Goal: Check status: Check status

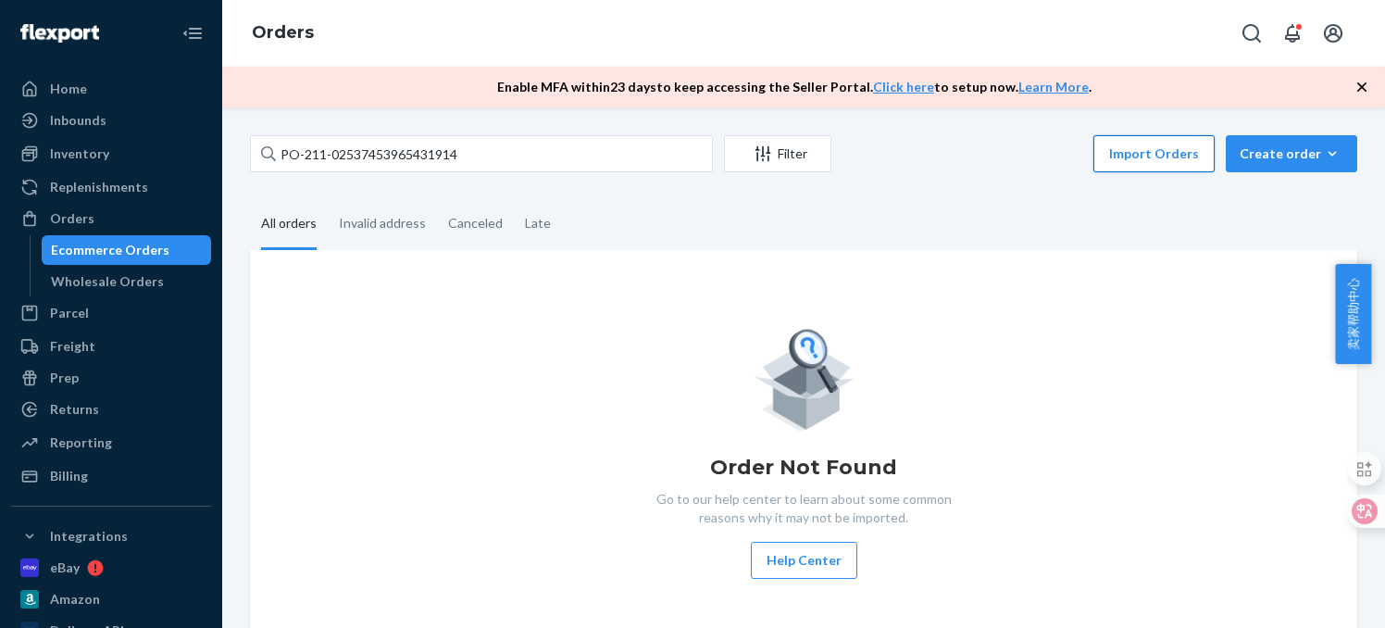
click at [1166, 160] on button "Import Orders" at bounding box center [1153, 153] width 121 height 37
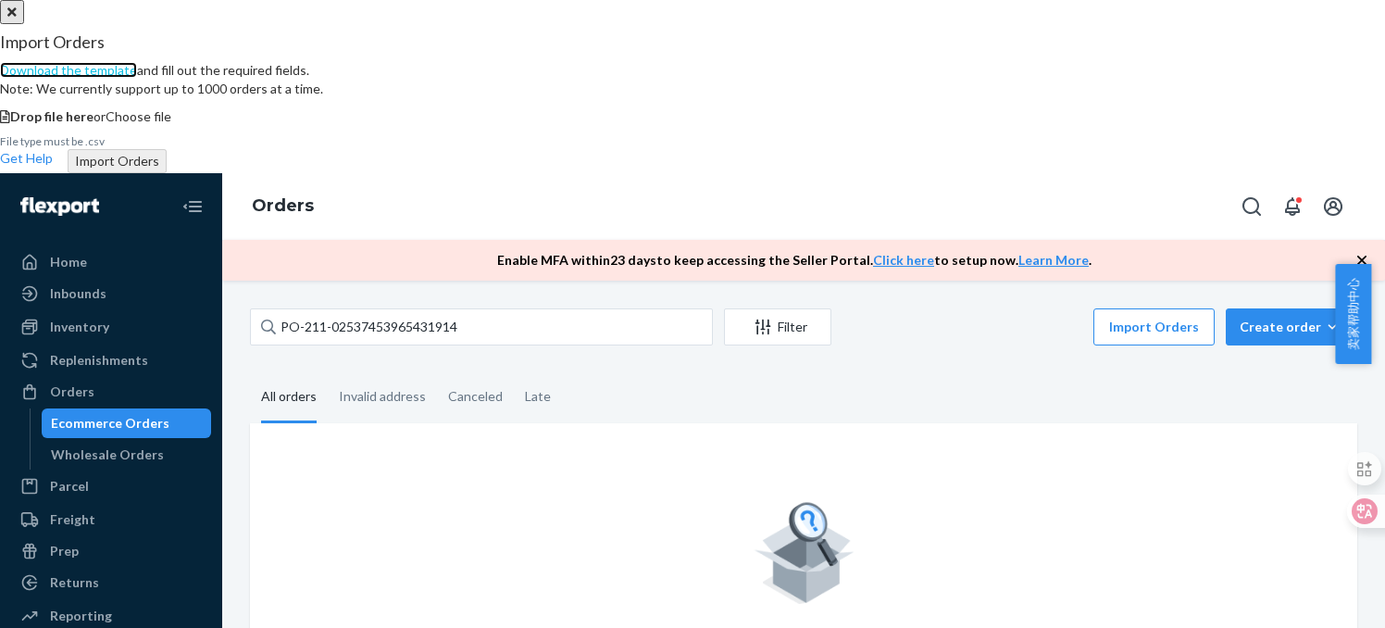
click at [137, 78] on link "Download the template" at bounding box center [68, 70] width 137 height 16
click at [17, 17] on icon "Close" at bounding box center [11, 11] width 9 height 9
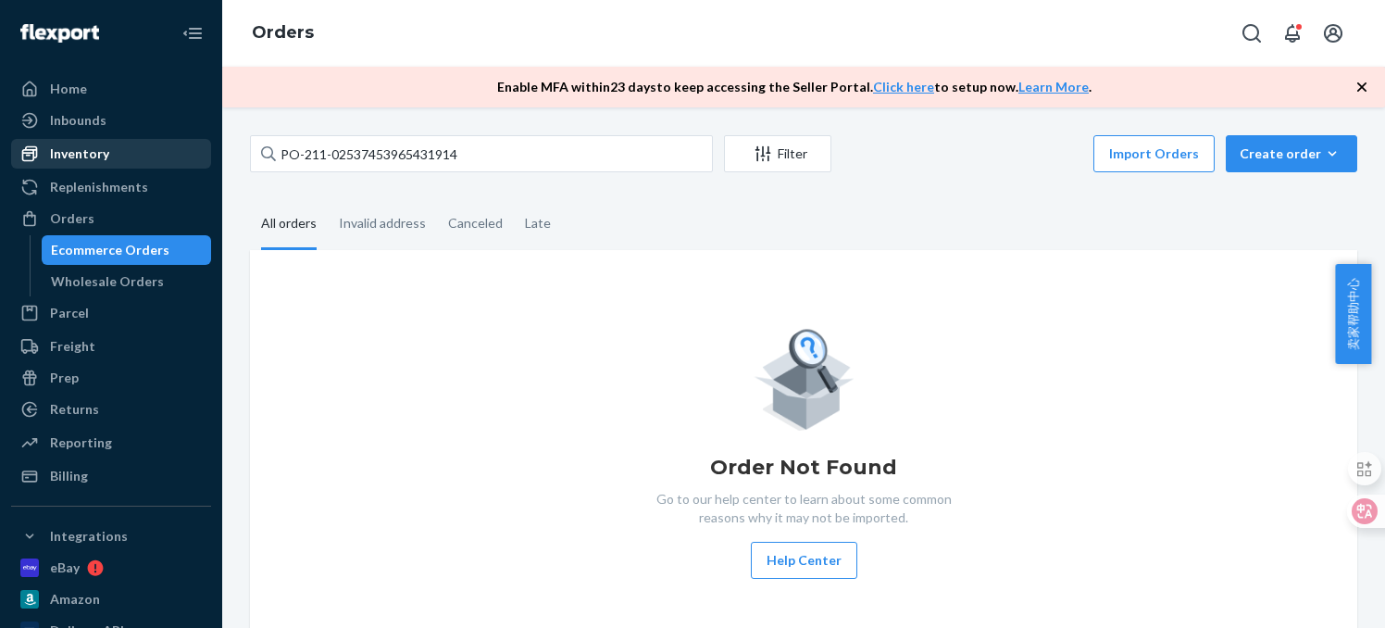
click at [148, 150] on div "Inventory" at bounding box center [111, 154] width 196 height 26
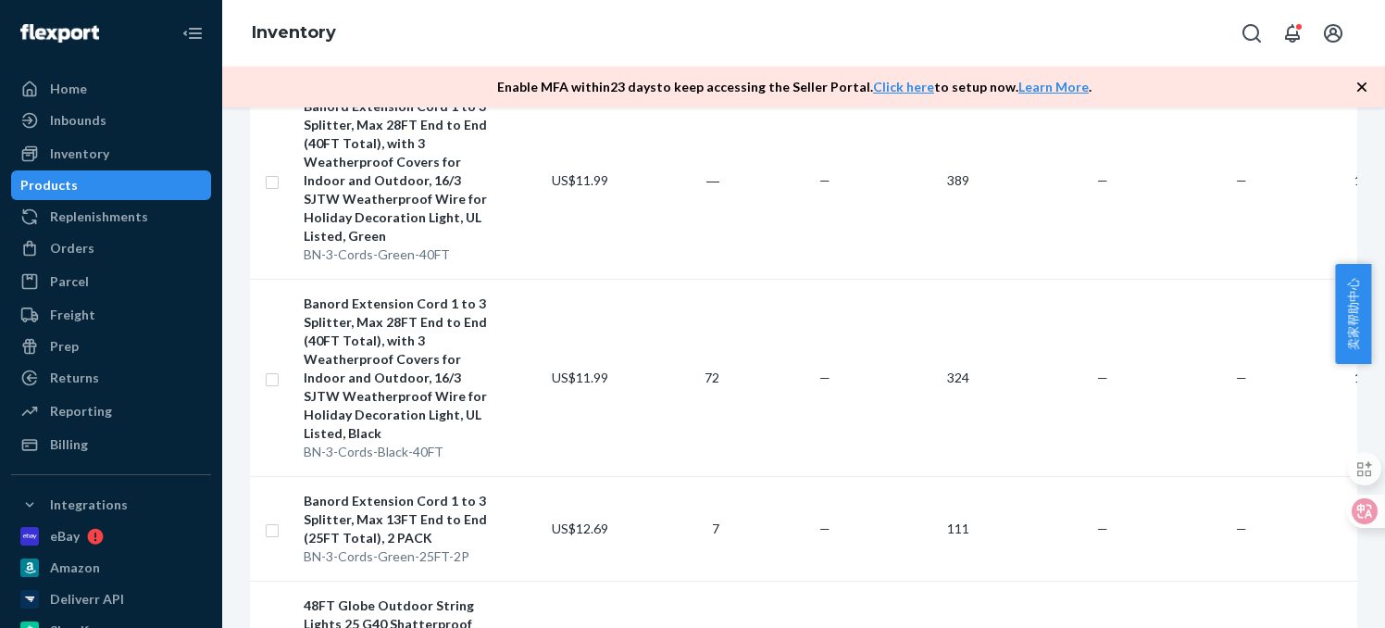
scroll to position [555, 0]
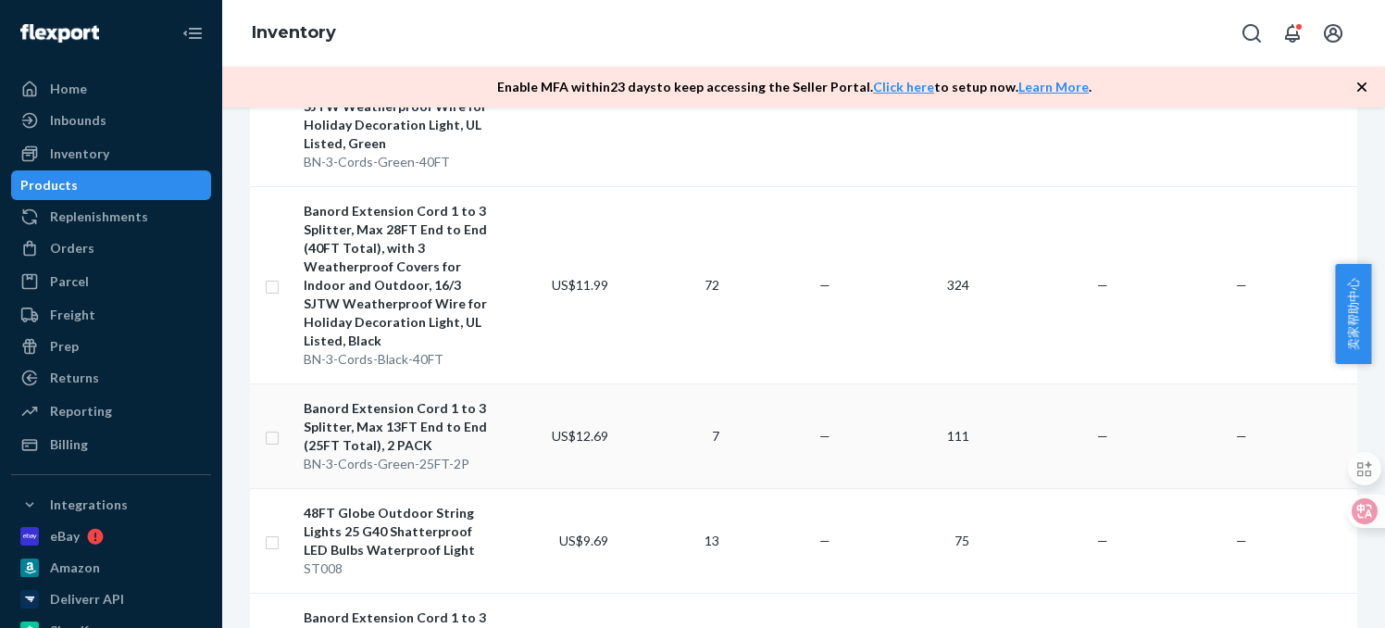
click at [430, 419] on div "Banord Extension Cord 1 to 3 Splitter, Max 13FT End to End (25FT Total), 2 PACK" at bounding box center [400, 427] width 193 height 56
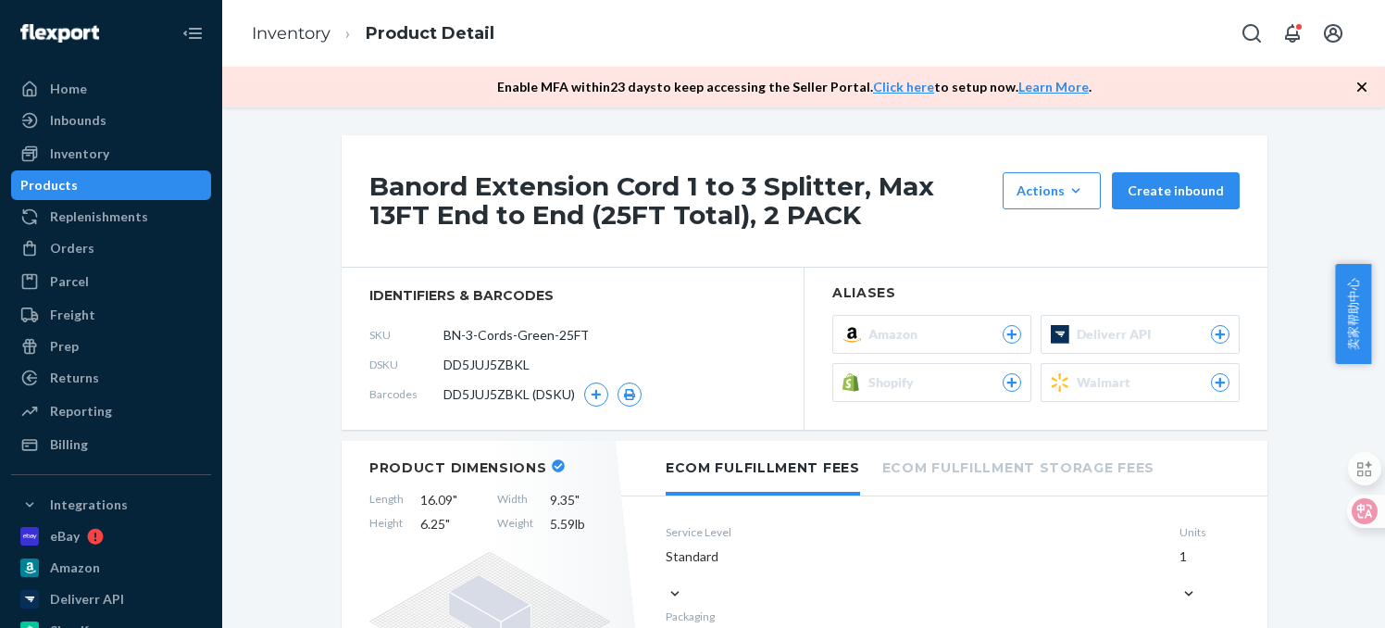
click at [462, 364] on span "DD5JUJ5ZBKL" at bounding box center [486, 365] width 86 height 19
copy span "DD5JUJ5ZBKL"
click at [319, 40] on link "Inventory" at bounding box center [291, 33] width 79 height 20
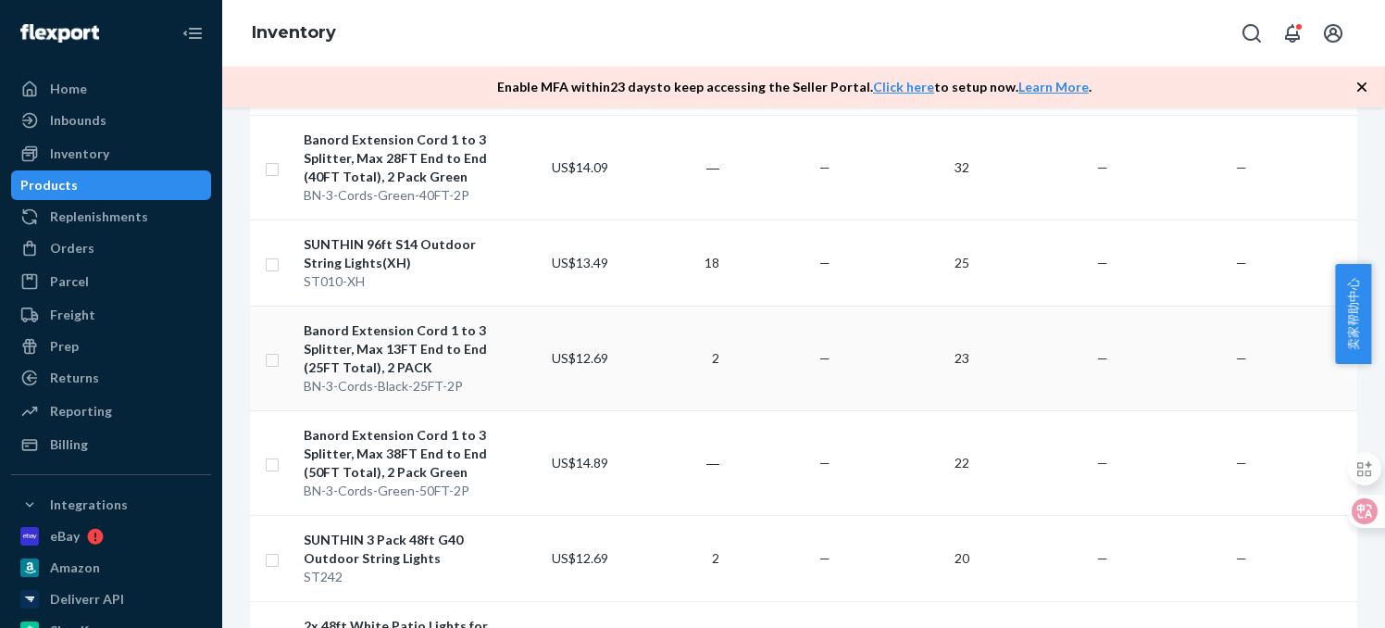
scroll to position [1637, 0]
click at [441, 377] on div "BN-3-Cords-Black-25FT-2P" at bounding box center [400, 386] width 193 height 19
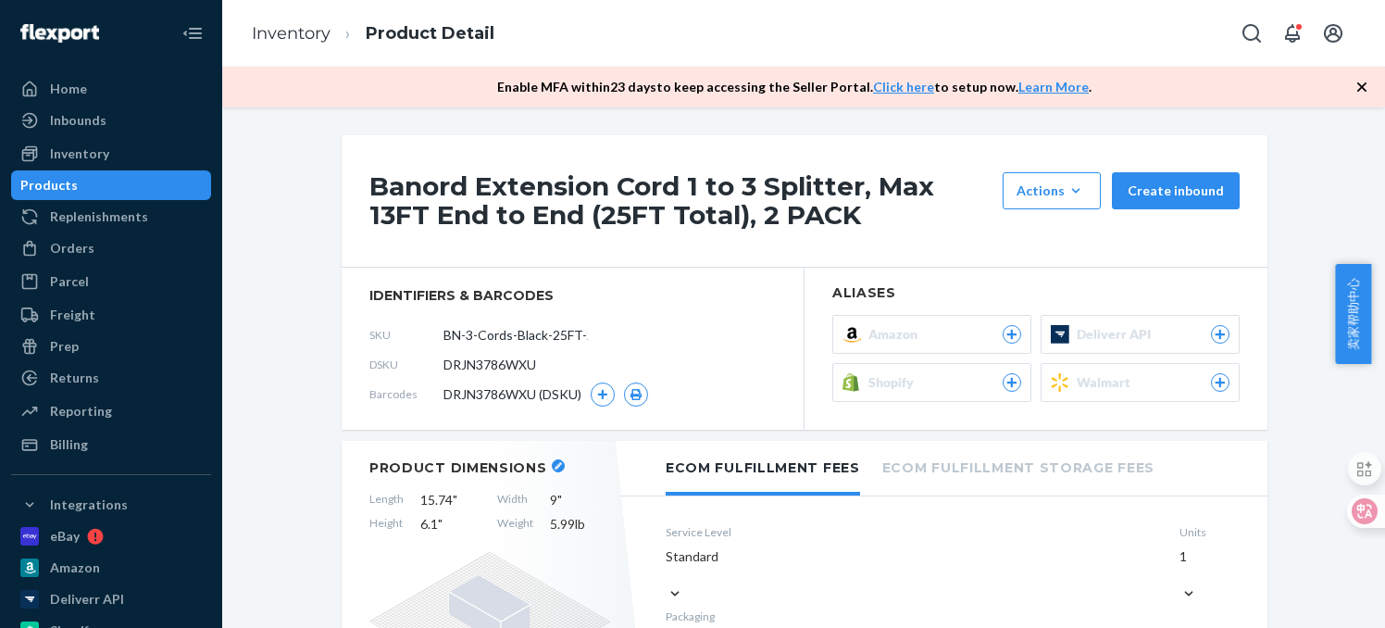
click at [509, 360] on span "DRJN3786WXU" at bounding box center [489, 365] width 93 height 19
copy span "DRJN3786WXU"
click at [312, 31] on link "Inventory" at bounding box center [291, 33] width 79 height 20
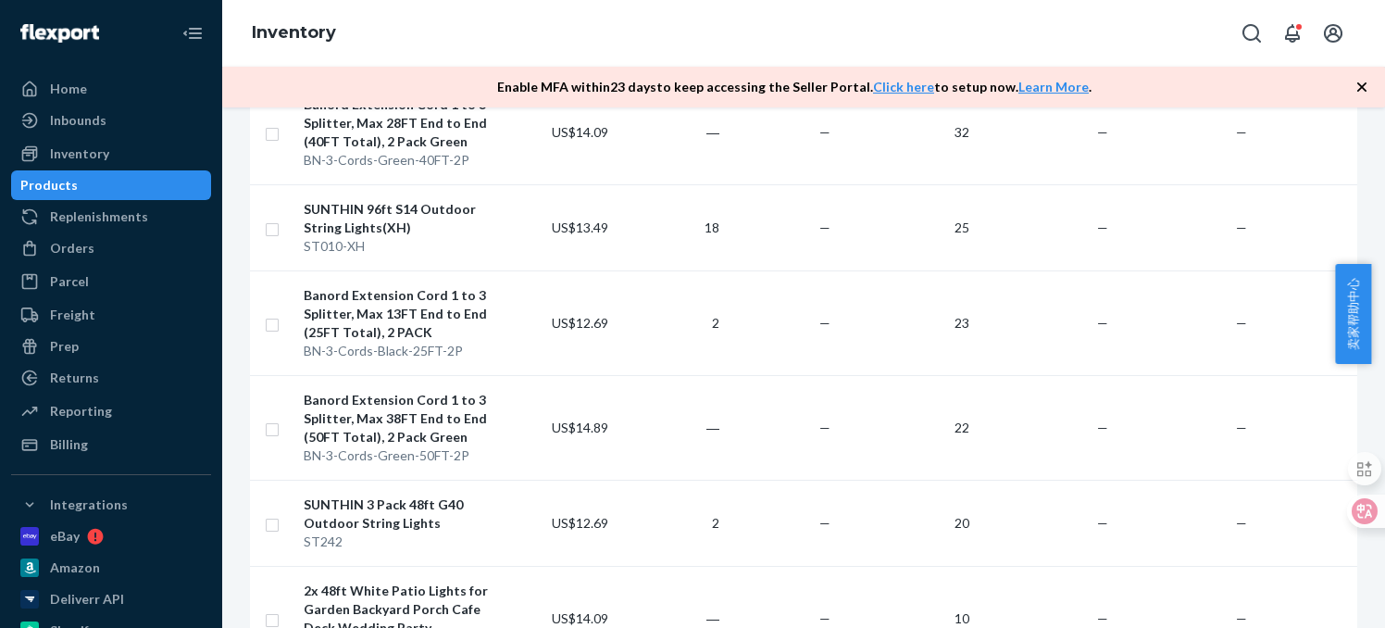
scroll to position [1673, 0]
click at [407, 408] on div "Banord Extension Cord 1 to 3 Splitter, Max 38FT End to End (50FT Total), 2 Pack…" at bounding box center [400, 418] width 193 height 56
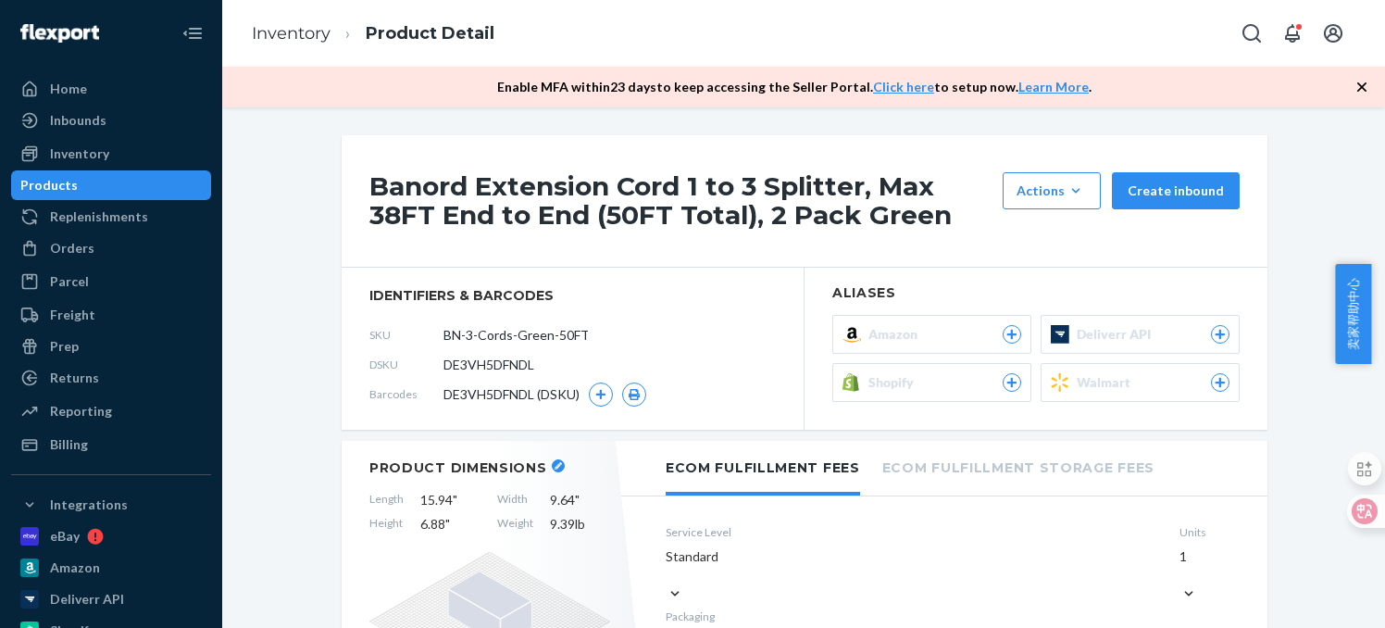
click at [501, 366] on span "DE3VH5DFNDL" at bounding box center [488, 365] width 91 height 19
copy span "DE3VH5DFNDL"
drag, startPoint x: 314, startPoint y: 27, endPoint x: 448, endPoint y: 116, distance: 161.0
click at [314, 27] on link "Inventory" at bounding box center [291, 33] width 79 height 20
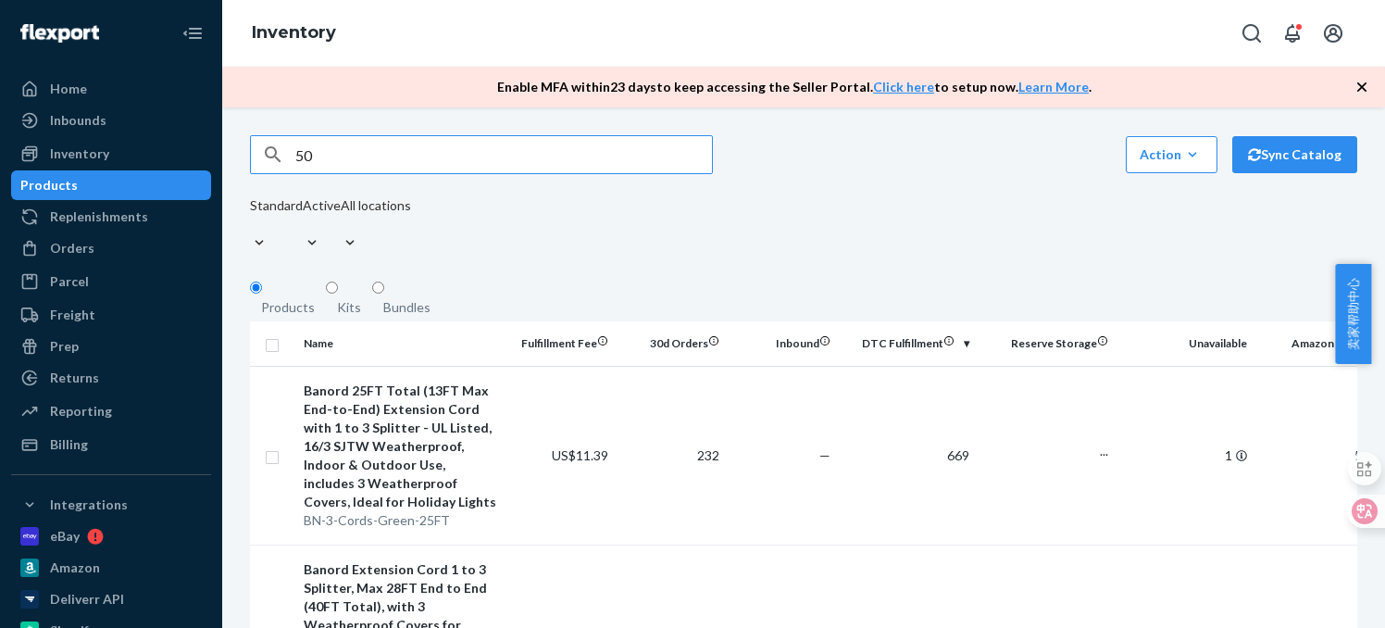
type input "50"
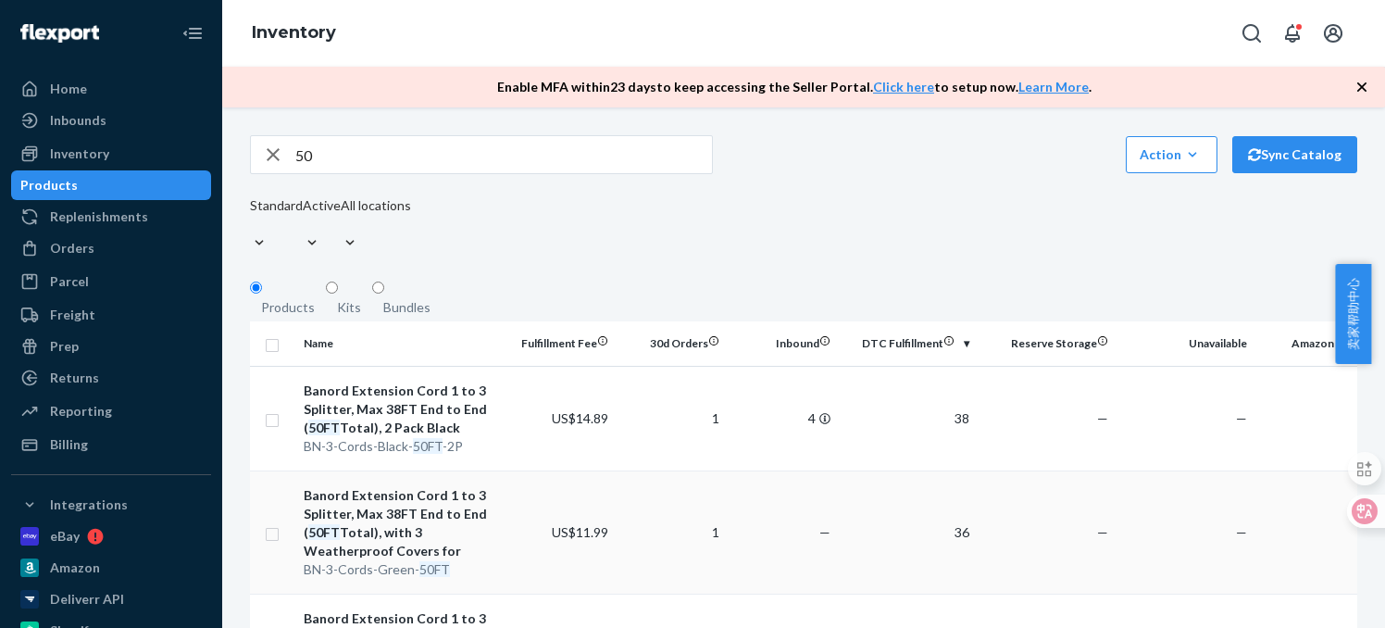
click at [403, 511] on div "Banord Extension Cord 1 to 3 Splitter, Max 38FT End to End ( 50FT Total), with …" at bounding box center [400, 523] width 193 height 74
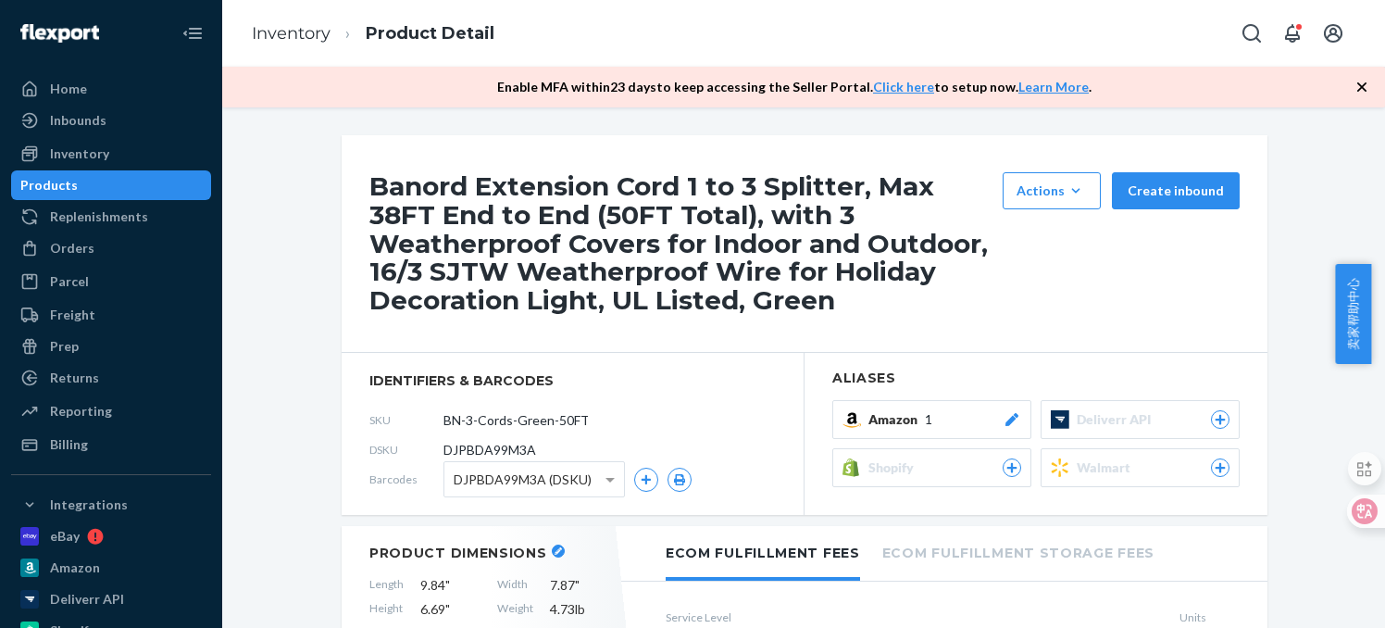
click at [478, 445] on span "DJPBDA99M3A" at bounding box center [489, 450] width 93 height 19
copy span "DJPBDA99M3A"
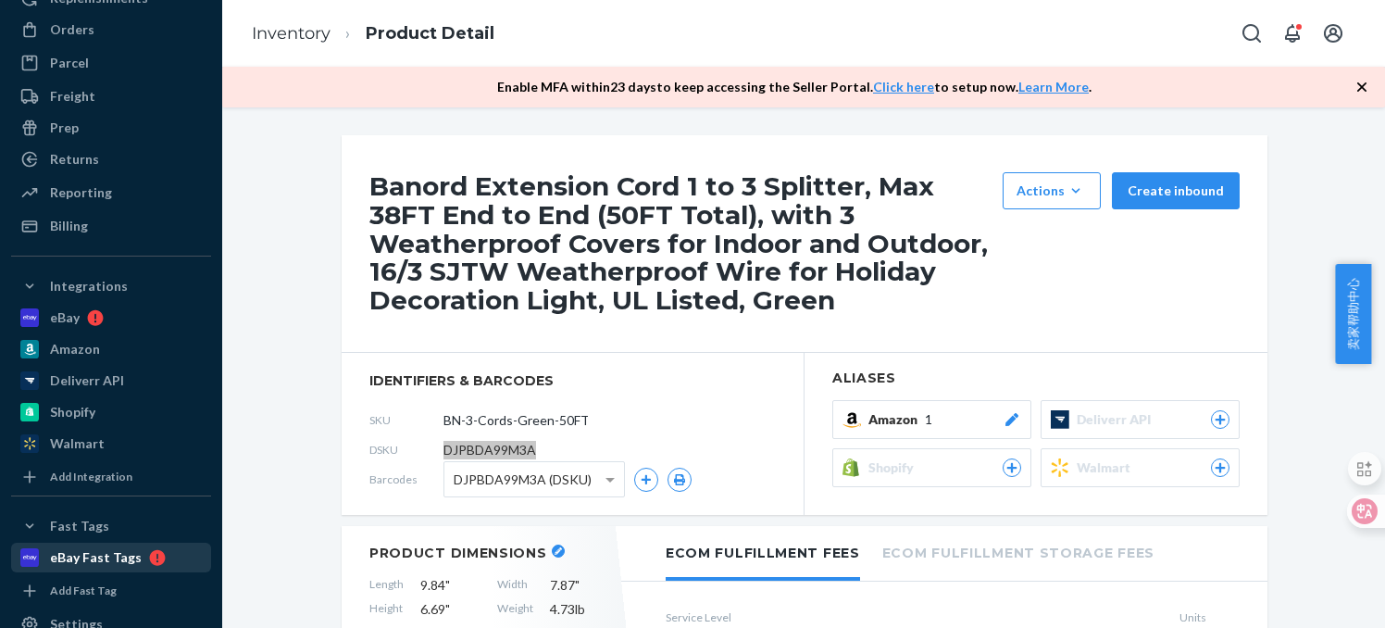
scroll to position [344, 0]
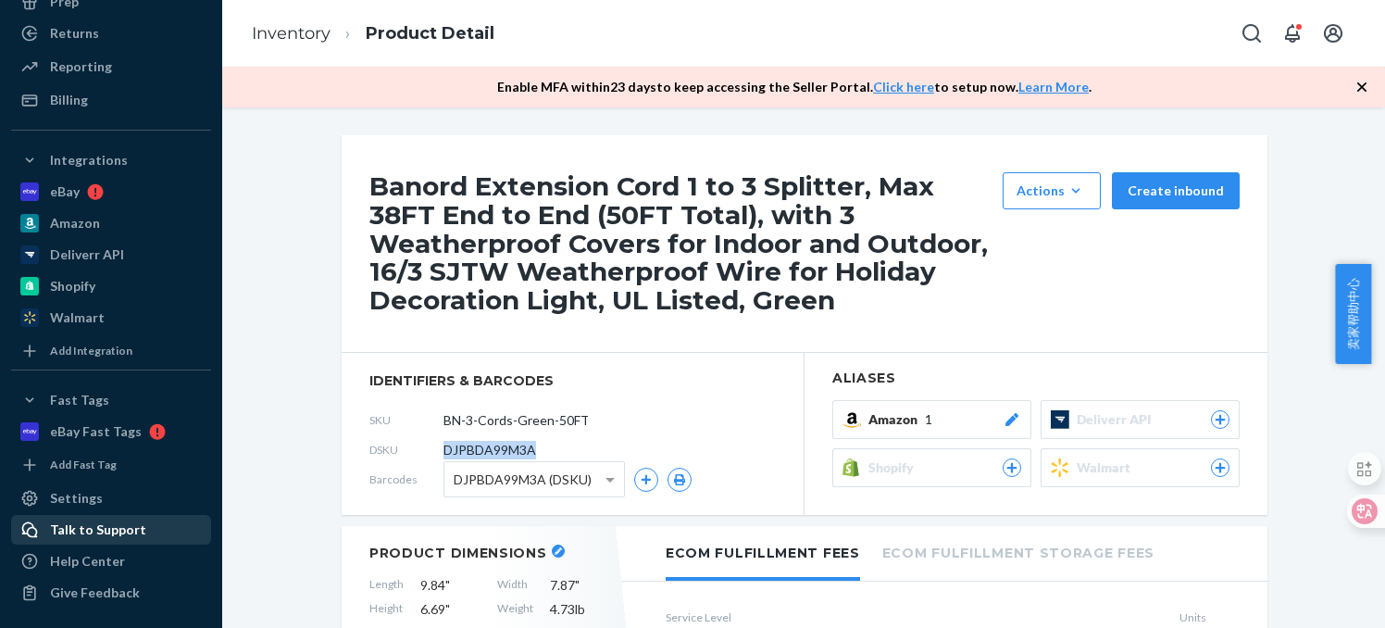
click at [128, 523] on div "Talk to Support" at bounding box center [98, 529] width 96 height 19
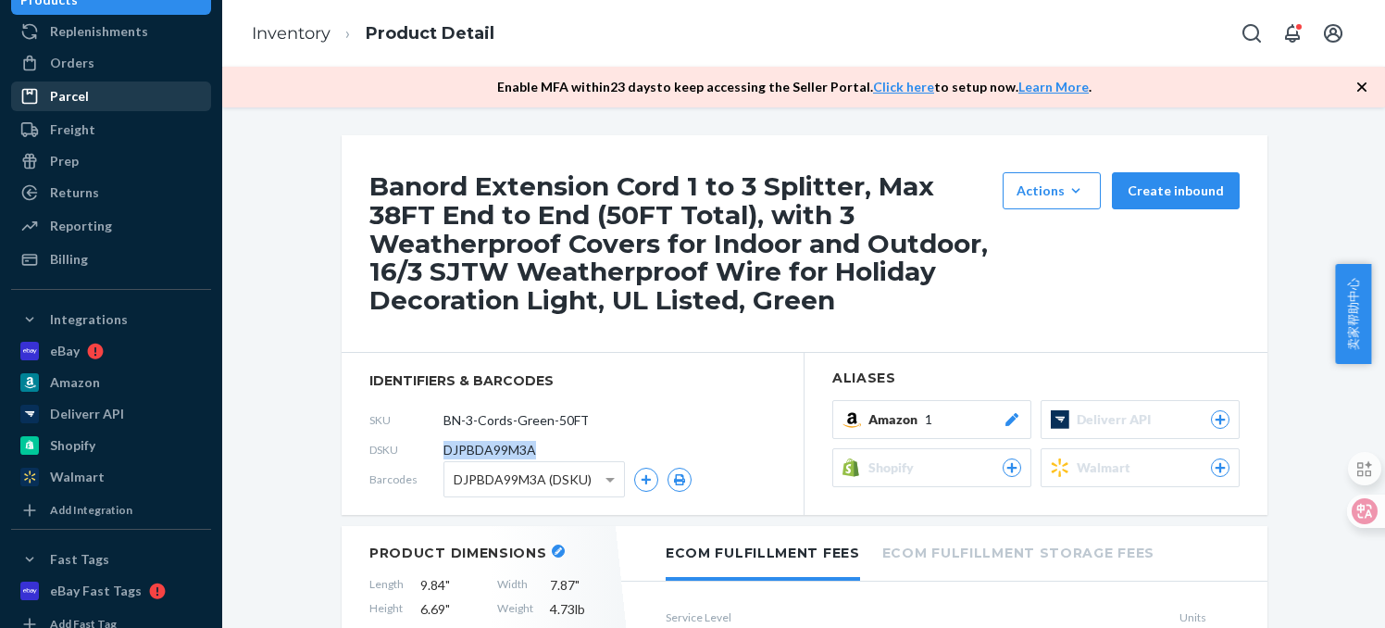
scroll to position [178, 0]
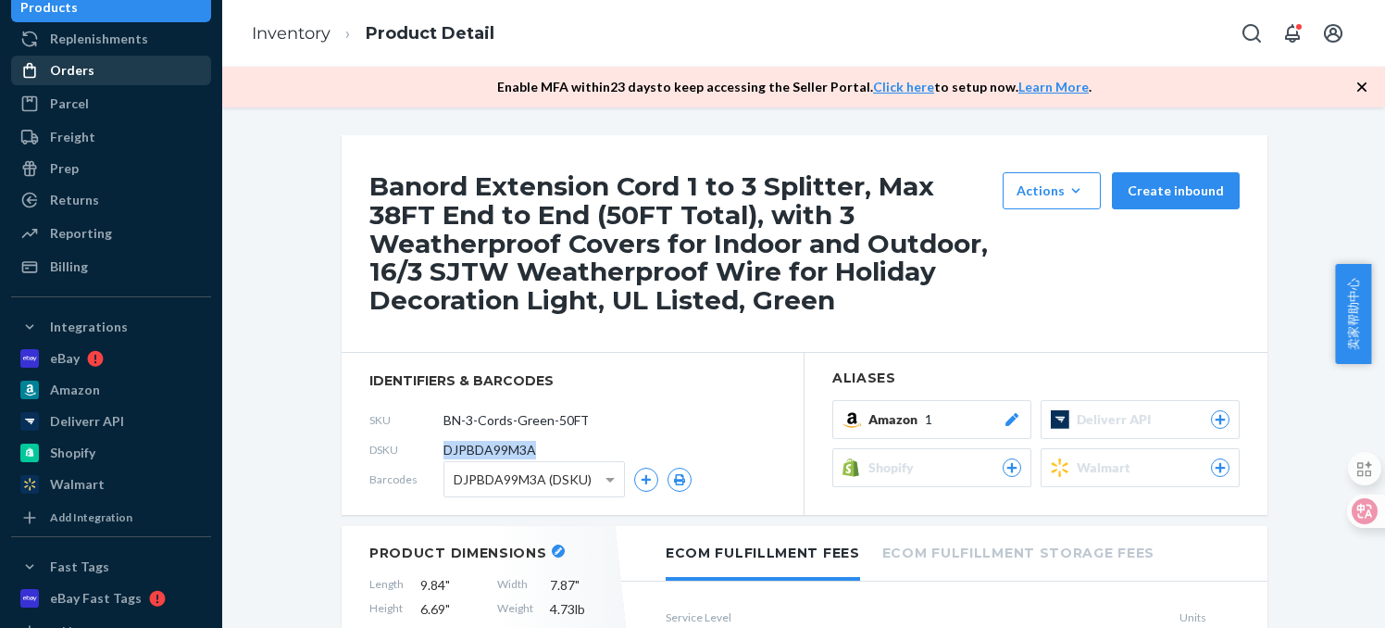
click at [115, 75] on div "Orders" at bounding box center [111, 70] width 196 height 26
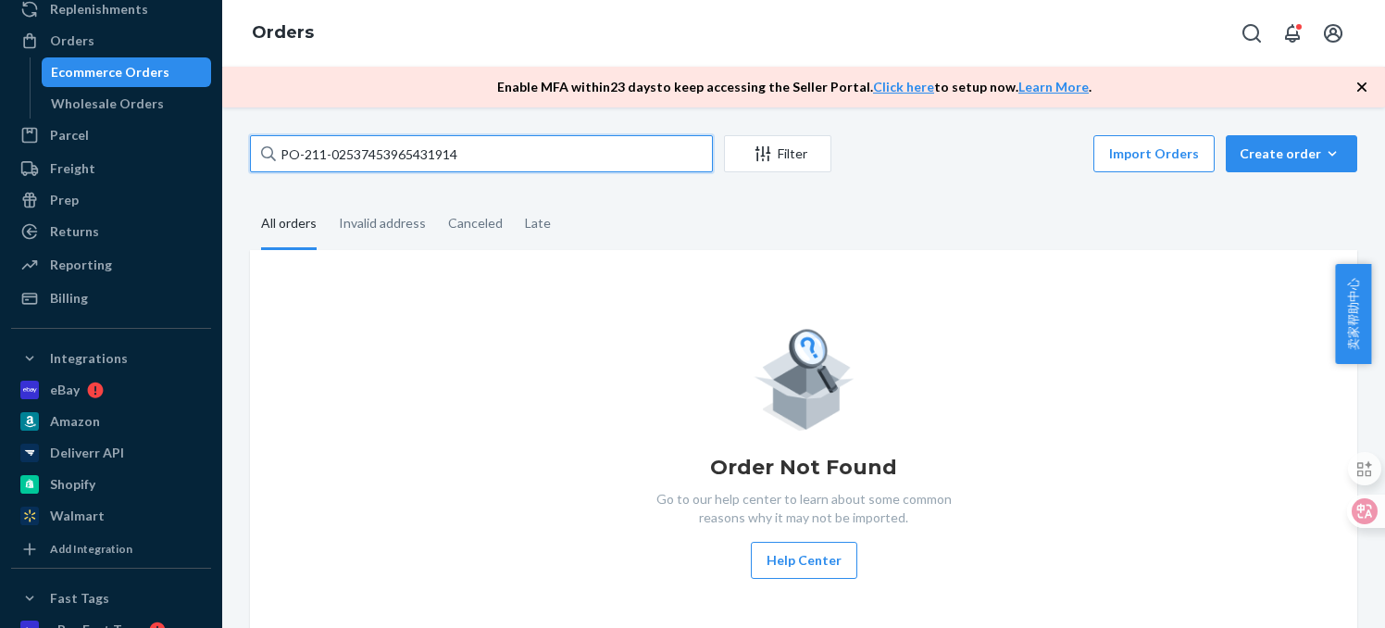
click at [463, 156] on input "PO-211-02537453965431914" at bounding box center [481, 153] width 463 height 37
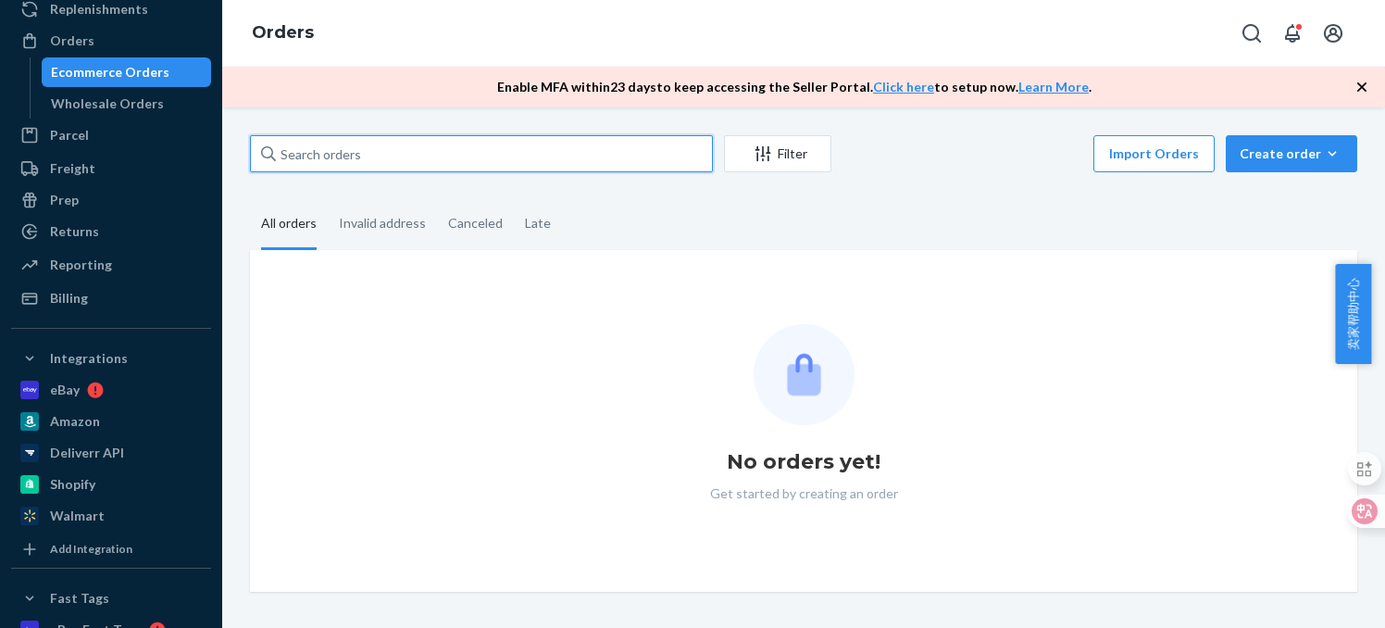
paste input "PO-211-13197603185273881"
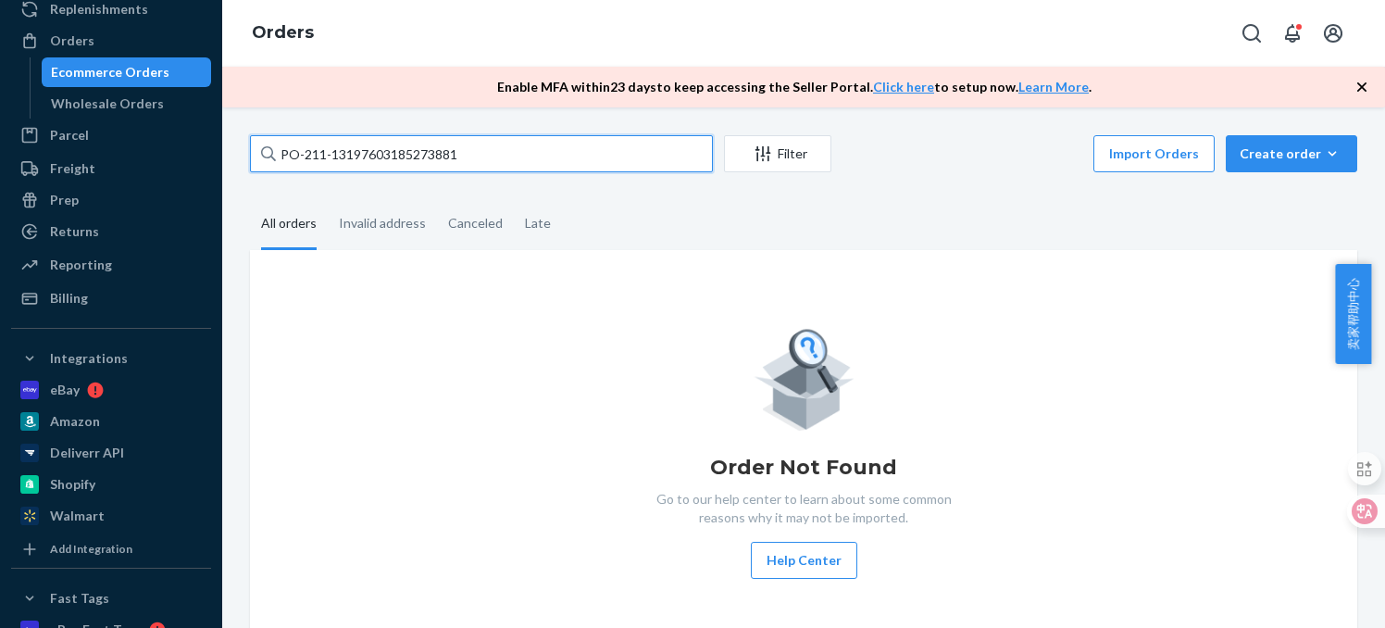
type input "PO-211-13197603185273881"
click at [396, 155] on input "PO-211-13197603185273881" at bounding box center [481, 153] width 463 height 37
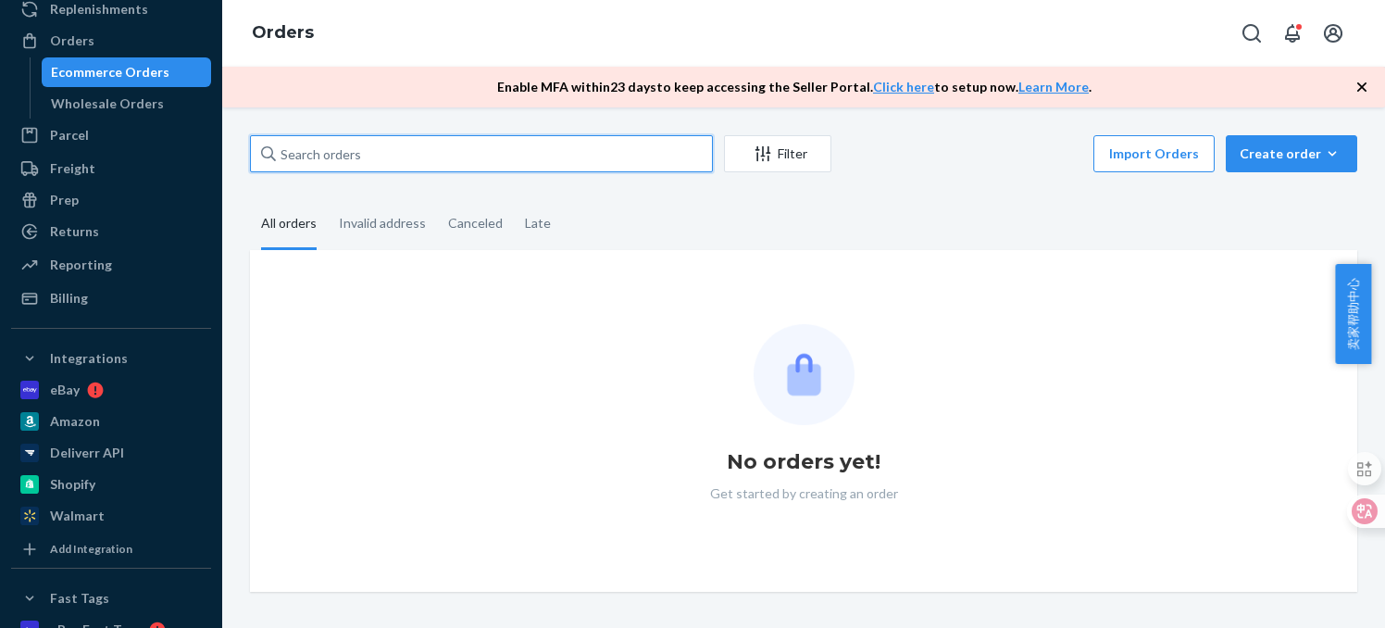
paste input "PO-211-13197603185273881"
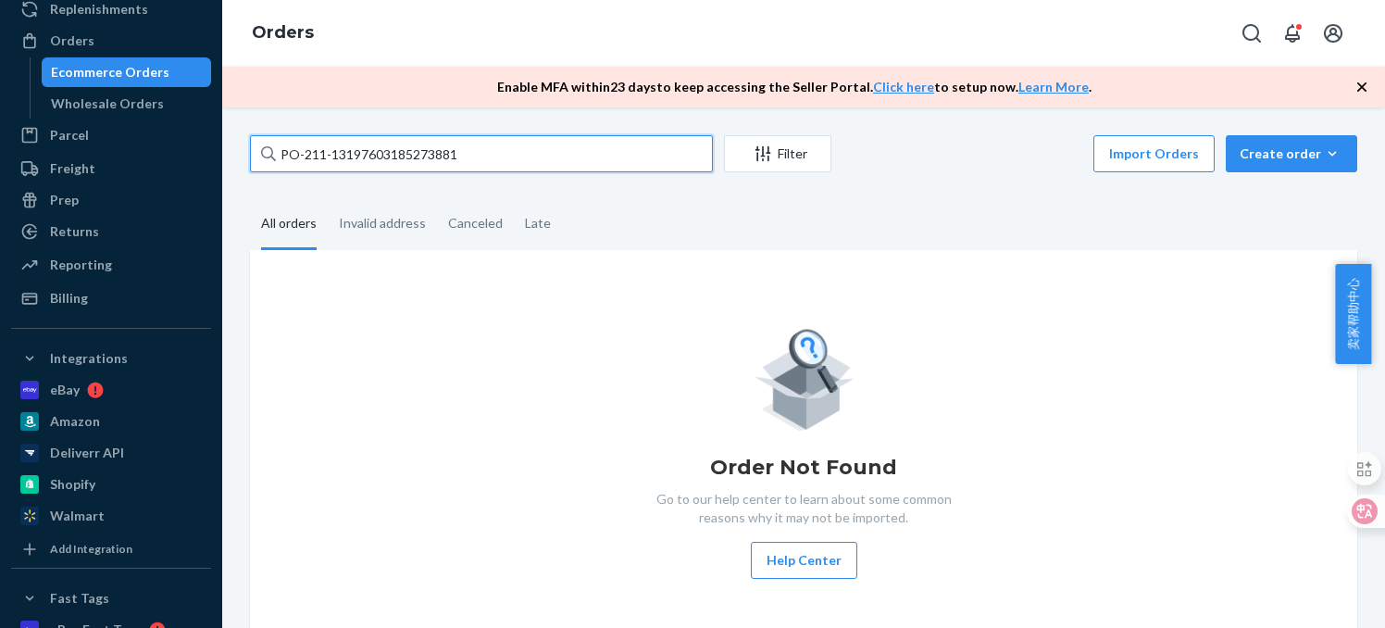
type input "PO-211-13197603185273881"
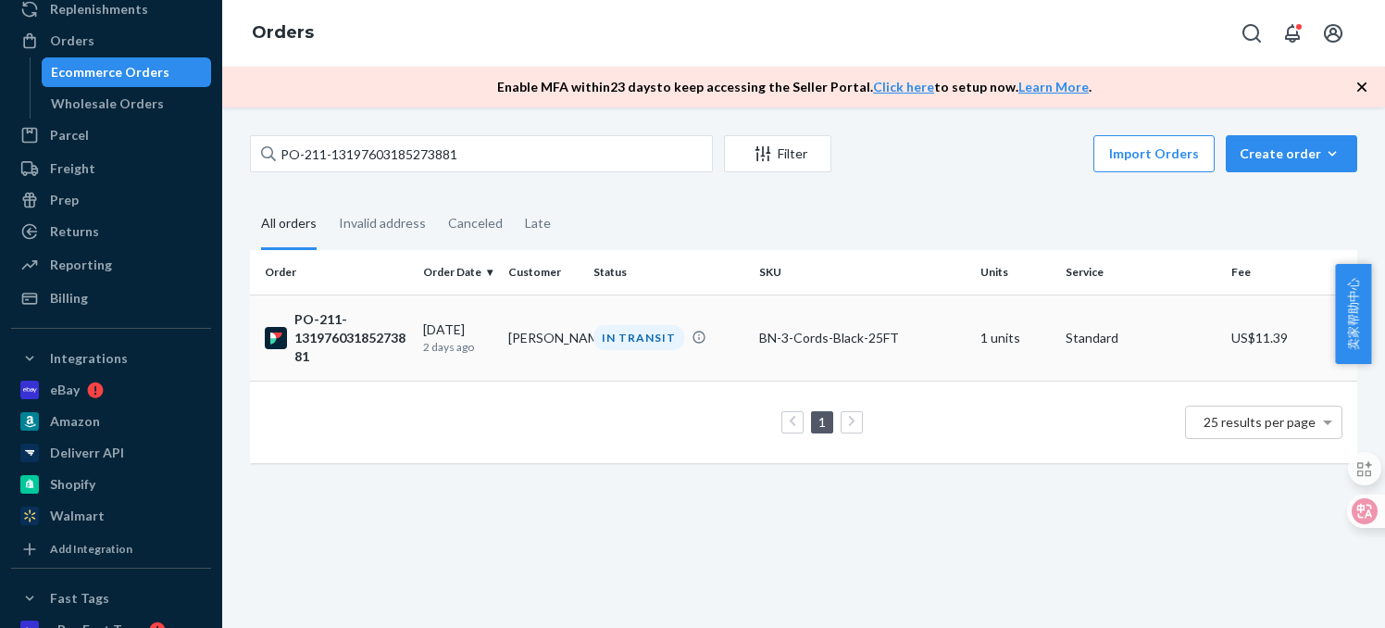
click at [359, 327] on div "PO-211-13197603185273881" at bounding box center [336, 338] width 143 height 56
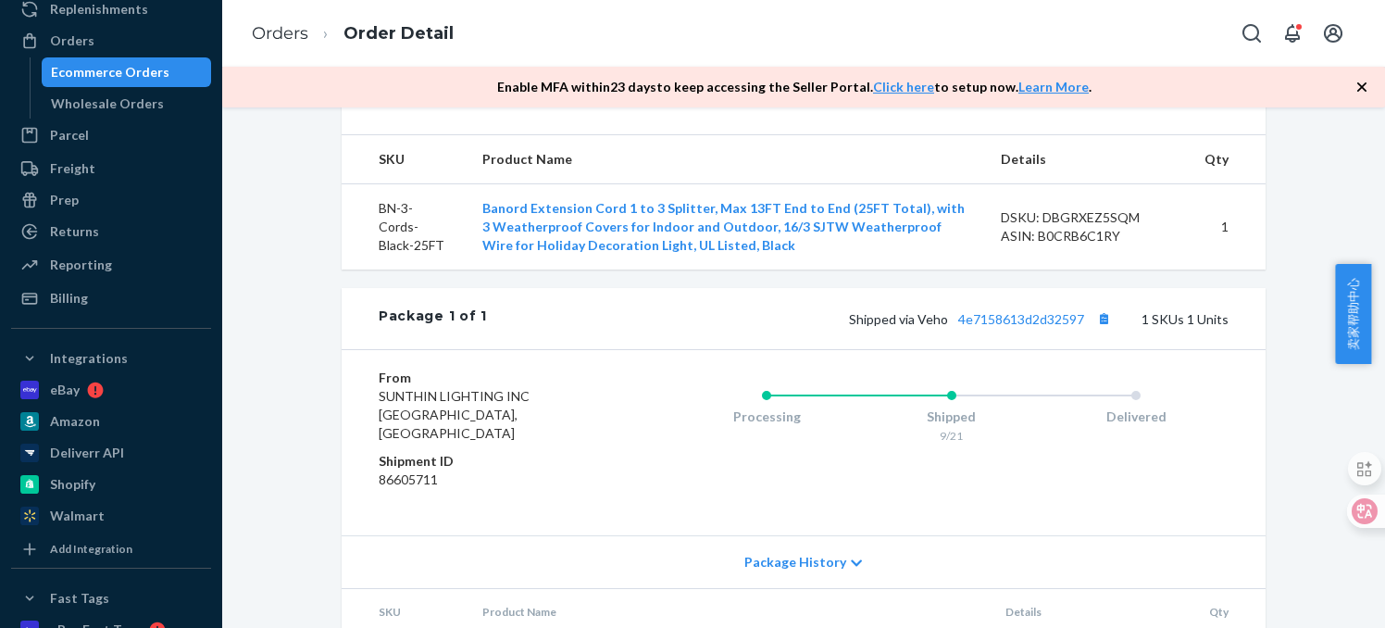
scroll to position [595, 0]
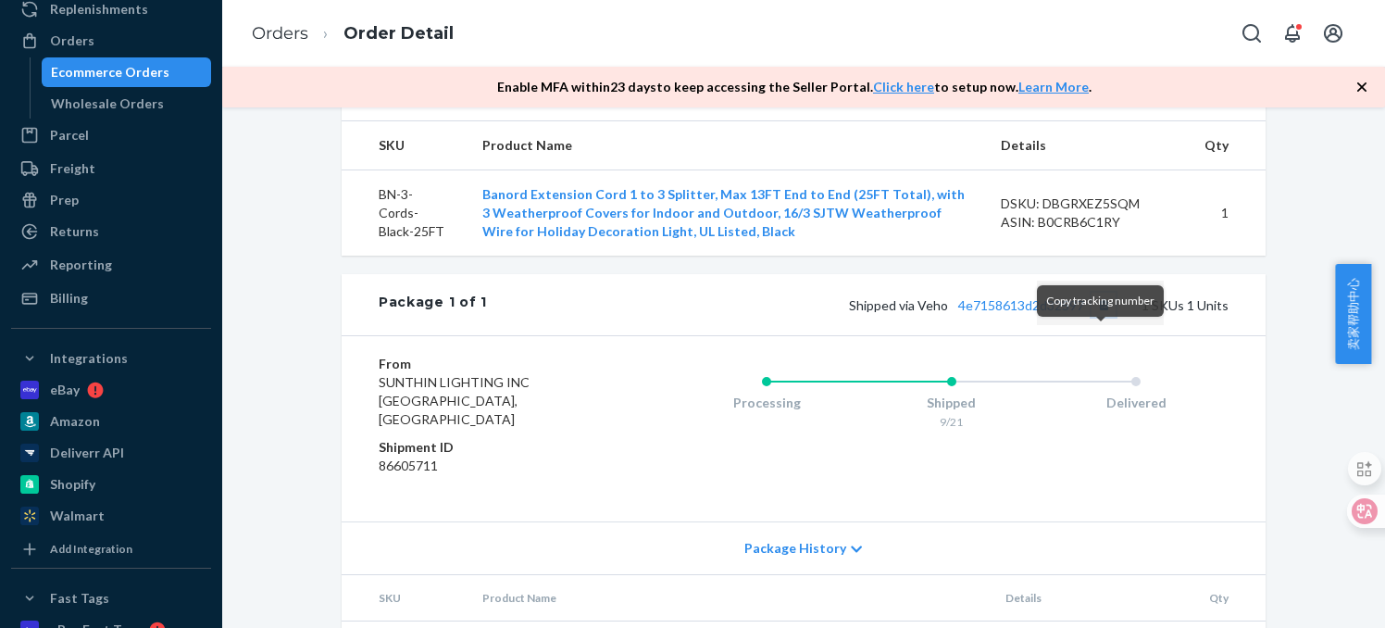
click at [1101, 317] on button "Copy tracking number" at bounding box center [1104, 305] width 24 height 24
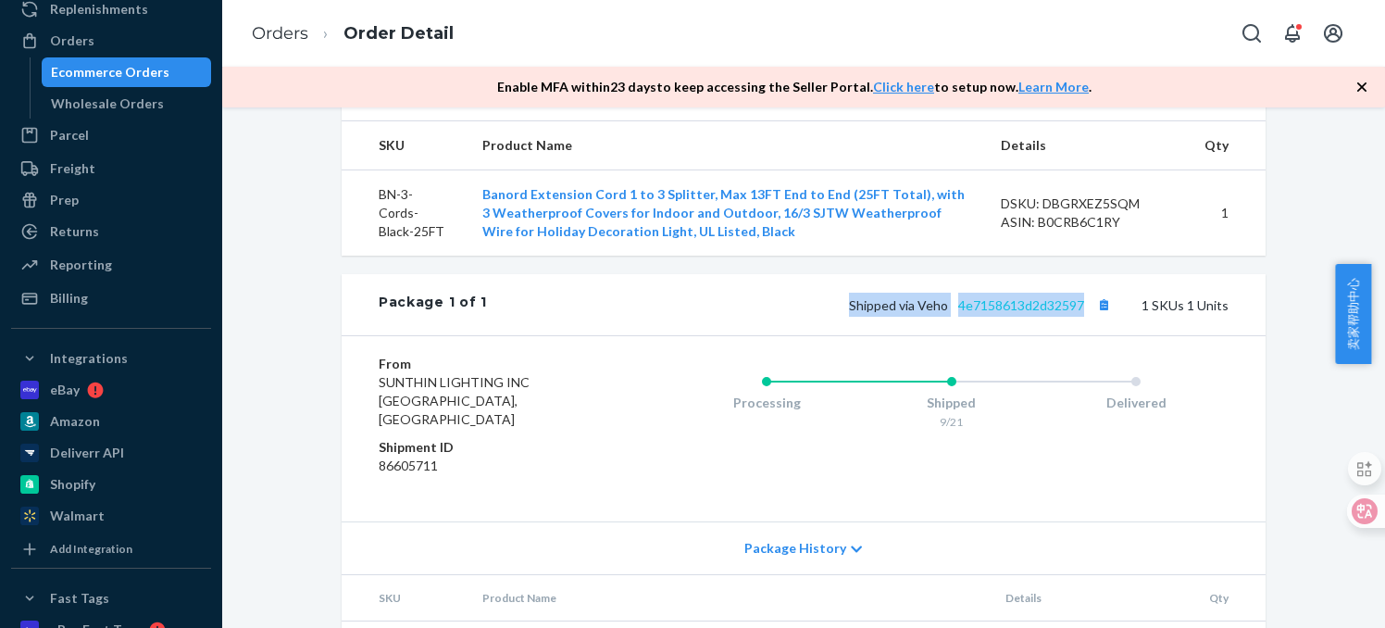
drag, startPoint x: 841, startPoint y: 339, endPoint x: 1077, endPoint y: 339, distance: 236.1
click at [1077, 317] on div "Shipped via Veho 4e7158613d2d32597 1 SKUs 1 Units" at bounding box center [858, 305] width 742 height 24
copy span "Shipped via Veho 4e7158613d2d32597"
click at [1092, 335] on div "Package 1 of 1 Shipped via Veho 4e7158613d2d32597 1 SKUs 1 Units" at bounding box center [804, 304] width 924 height 61
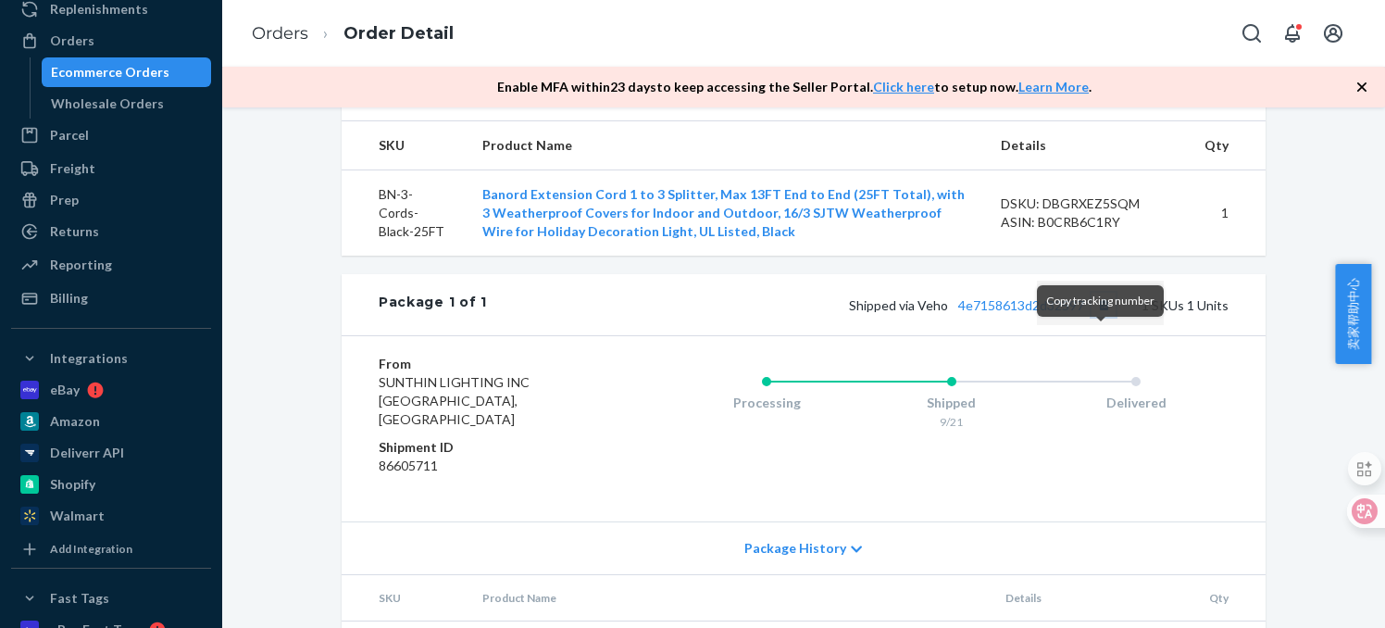
click at [1100, 317] on button "Copy tracking number" at bounding box center [1104, 305] width 24 height 24
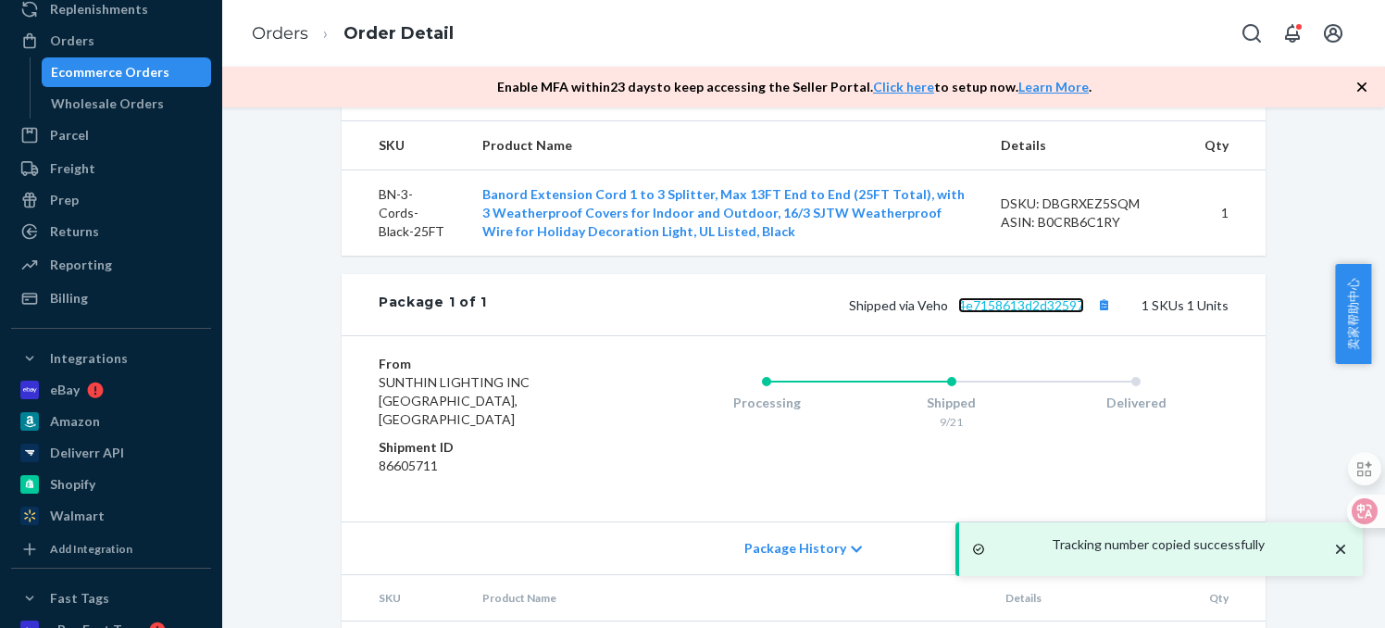
click at [1050, 313] on link "4e7158613d2d32597" at bounding box center [1021, 305] width 126 height 16
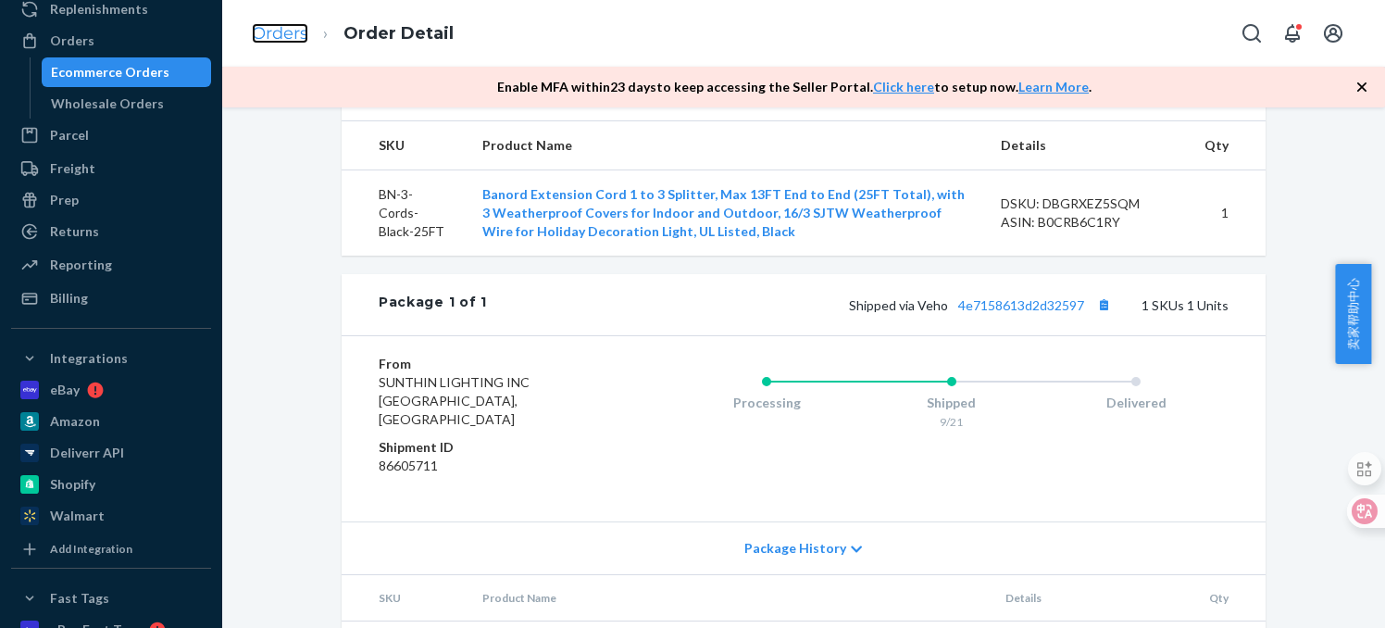
click at [291, 34] on link "Orders" at bounding box center [280, 33] width 56 height 20
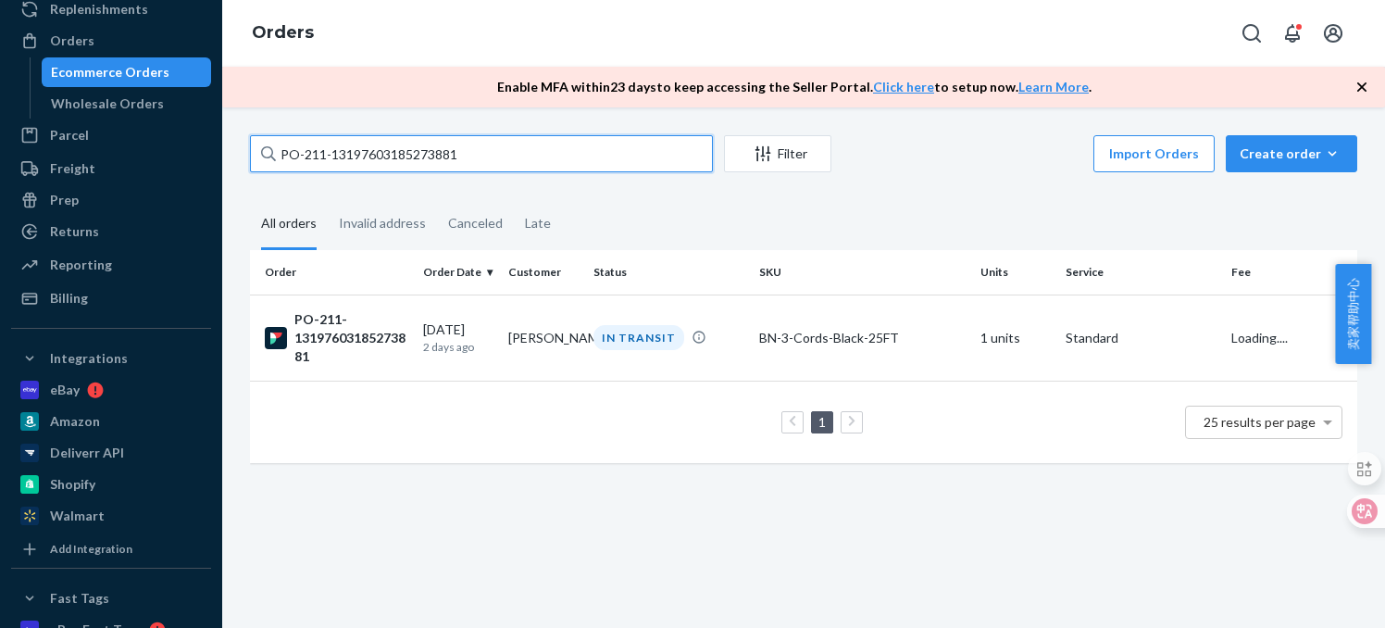
click at [415, 156] on input "PO-211-13197603185273881" at bounding box center [481, 153] width 463 height 37
paste input "600984894070194"
type input "PO-211-13600984894070194"
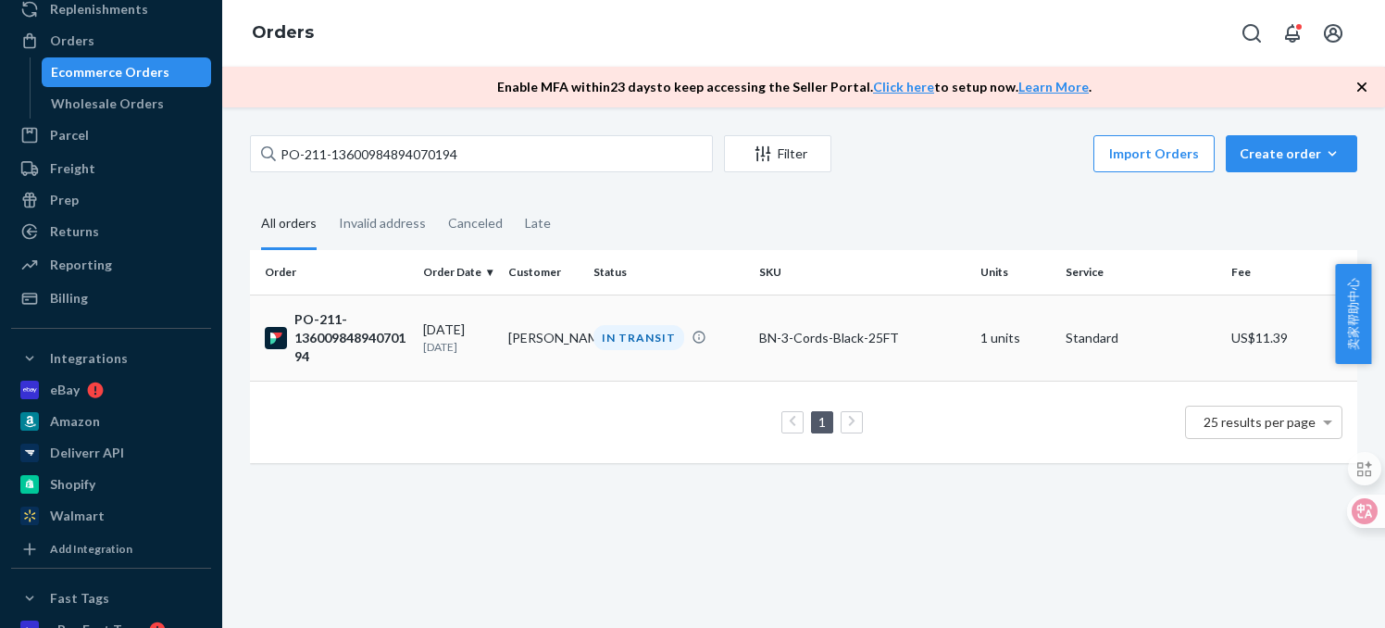
click at [329, 327] on div "PO-211-13600984894070194" at bounding box center [336, 338] width 143 height 56
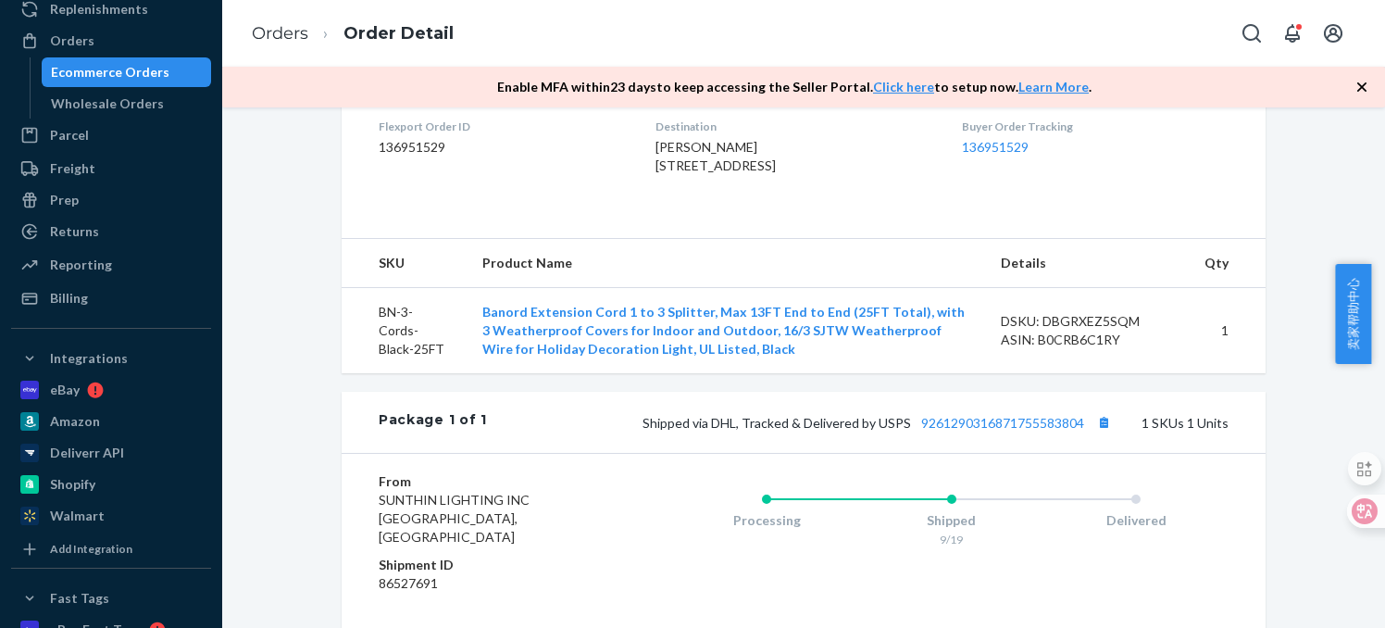
scroll to position [548, 0]
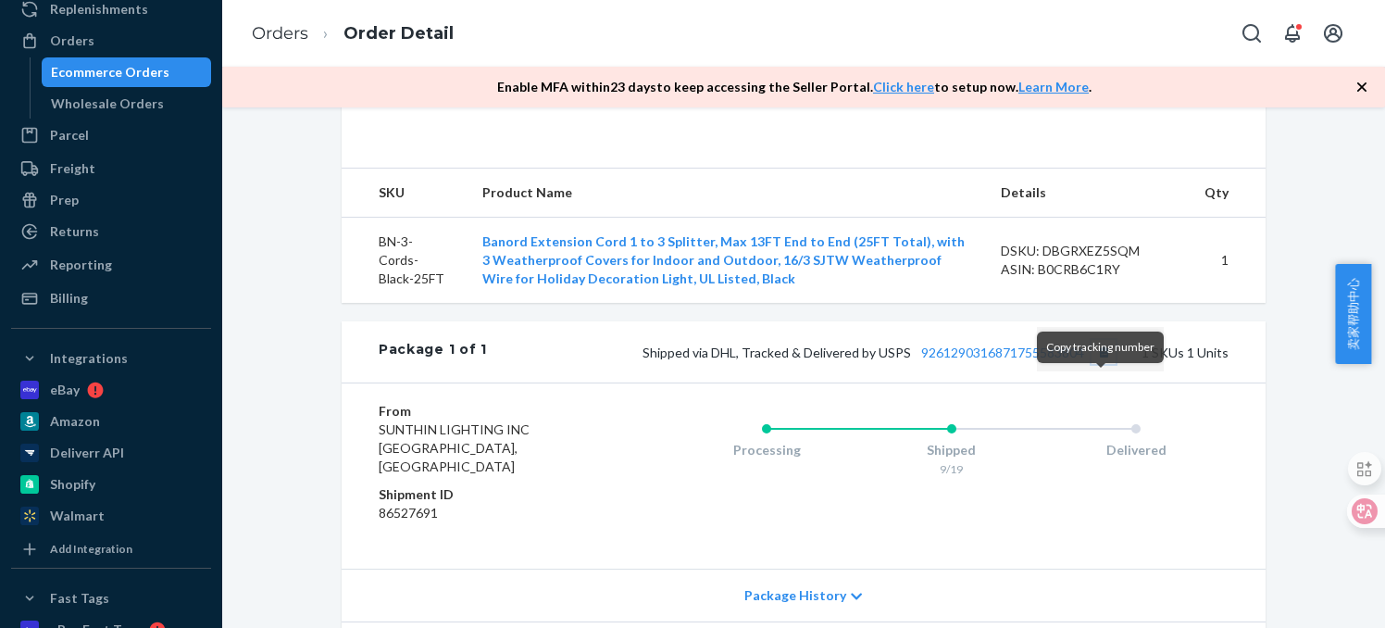
click at [1099, 364] on button "Copy tracking number" at bounding box center [1104, 352] width 24 height 24
